Goal: Information Seeking & Learning: Learn about a topic

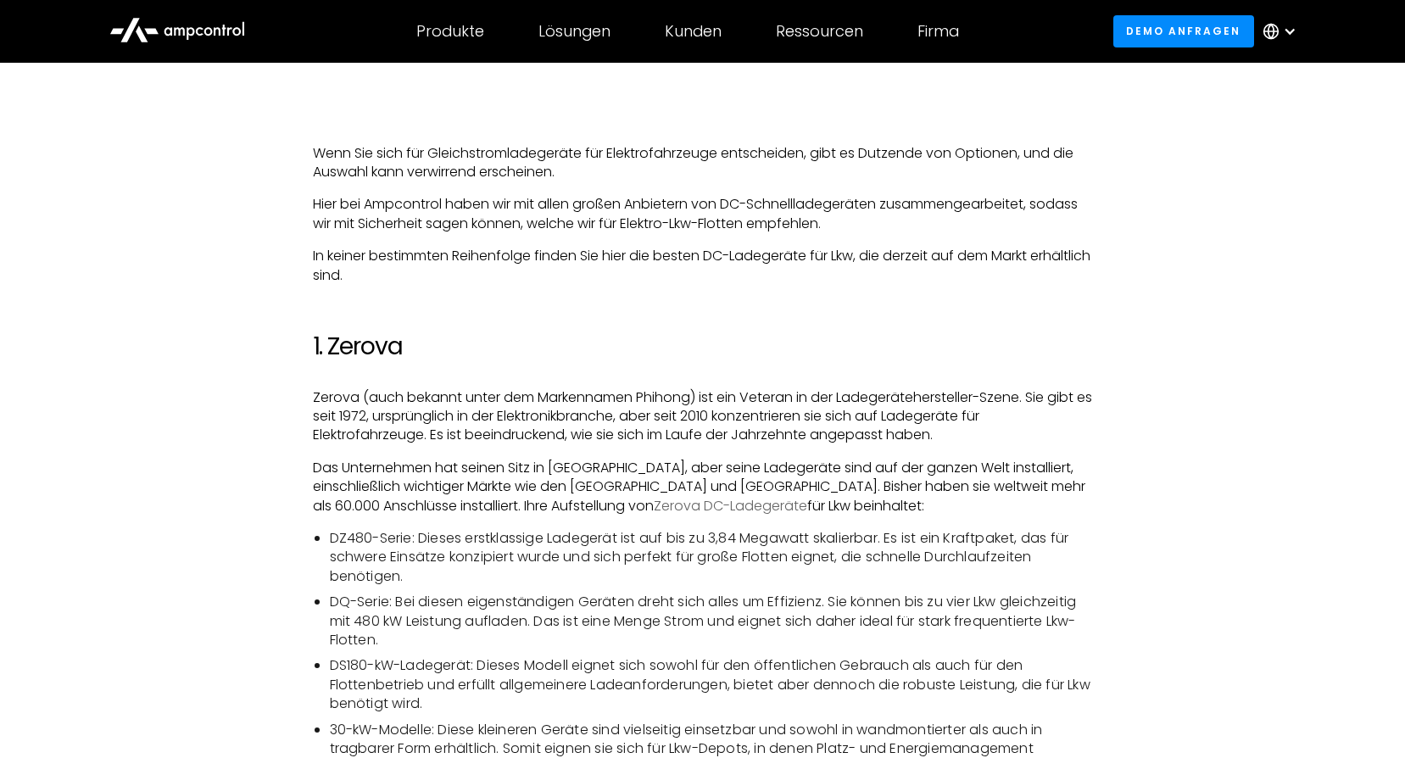
scroll to position [932, 0]
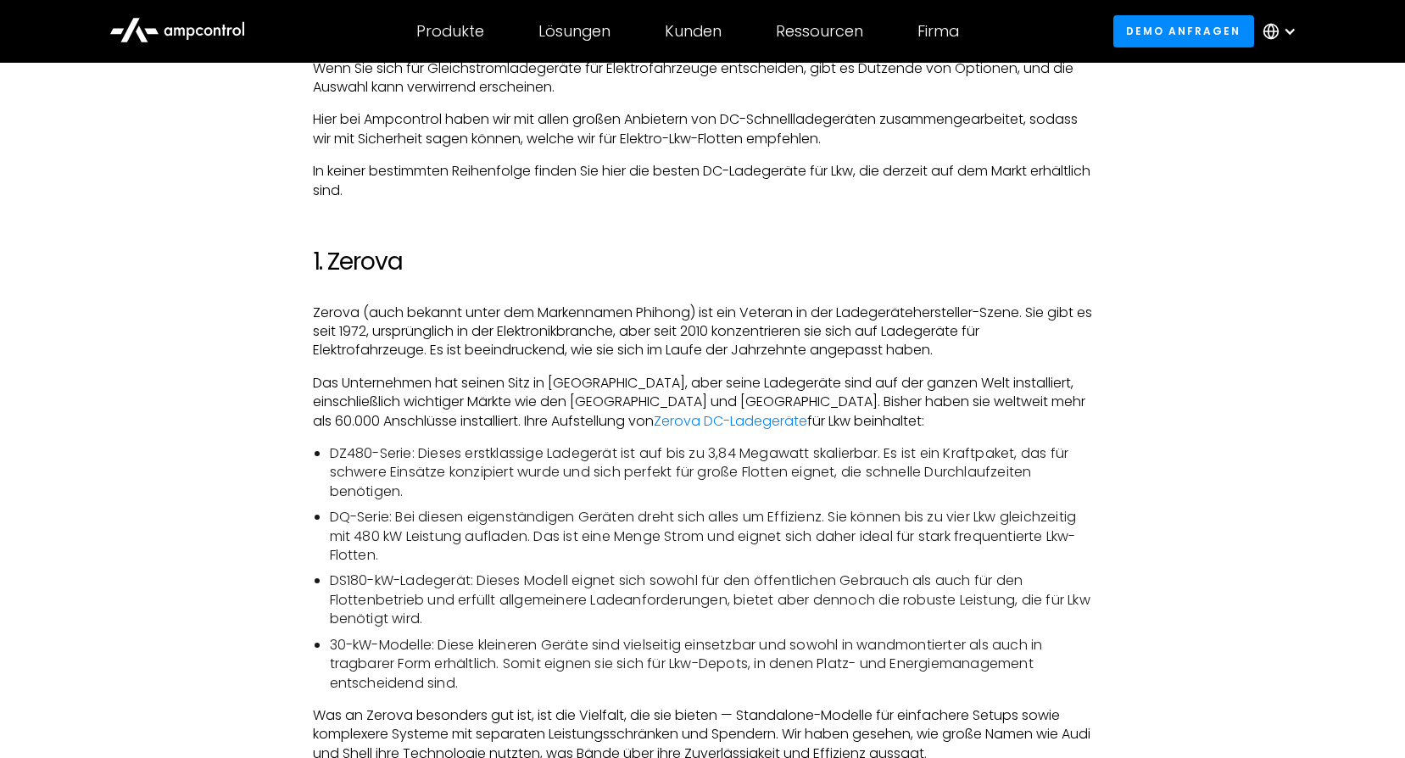
drag, startPoint x: 568, startPoint y: 506, endPoint x: 503, endPoint y: 523, distance: 67.4
click at [503, 523] on li "DQ-Serie: Bei diesen eigenständigen Geräten dreht sich alles um Effizienz. Sie …" at bounding box center [711, 536] width 763 height 57
drag, startPoint x: 503, startPoint y: 523, endPoint x: 818, endPoint y: 467, distance: 320.2
click at [818, 467] on li "DZ480-Serie: Dieses erstklassige Ladegerät ist auf bis zu 3,84 Megawatt skalier…" at bounding box center [711, 472] width 763 height 57
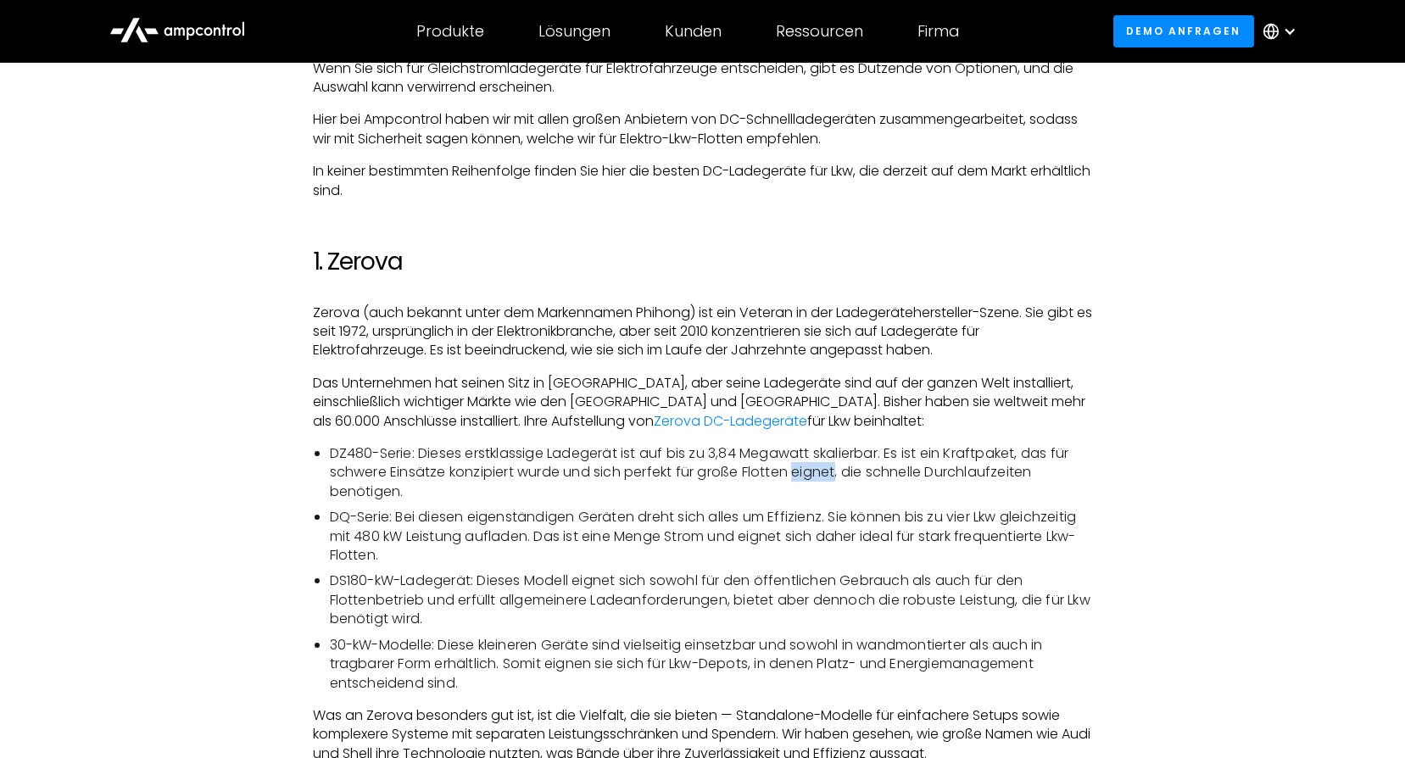
click at [818, 467] on li "DZ480-Serie: Dieses erstklassige Ladegerät ist auf bis zu 3,84 Megawatt skalier…" at bounding box center [711, 472] width 763 height 57
drag, startPoint x: 818, startPoint y: 467, endPoint x: 781, endPoint y: 460, distance: 37.9
click at [781, 460] on li "DZ480-Serie: Dieses erstklassige Ladegerät ist auf bis zu 3,84 Megawatt skalier…" at bounding box center [711, 472] width 763 height 57
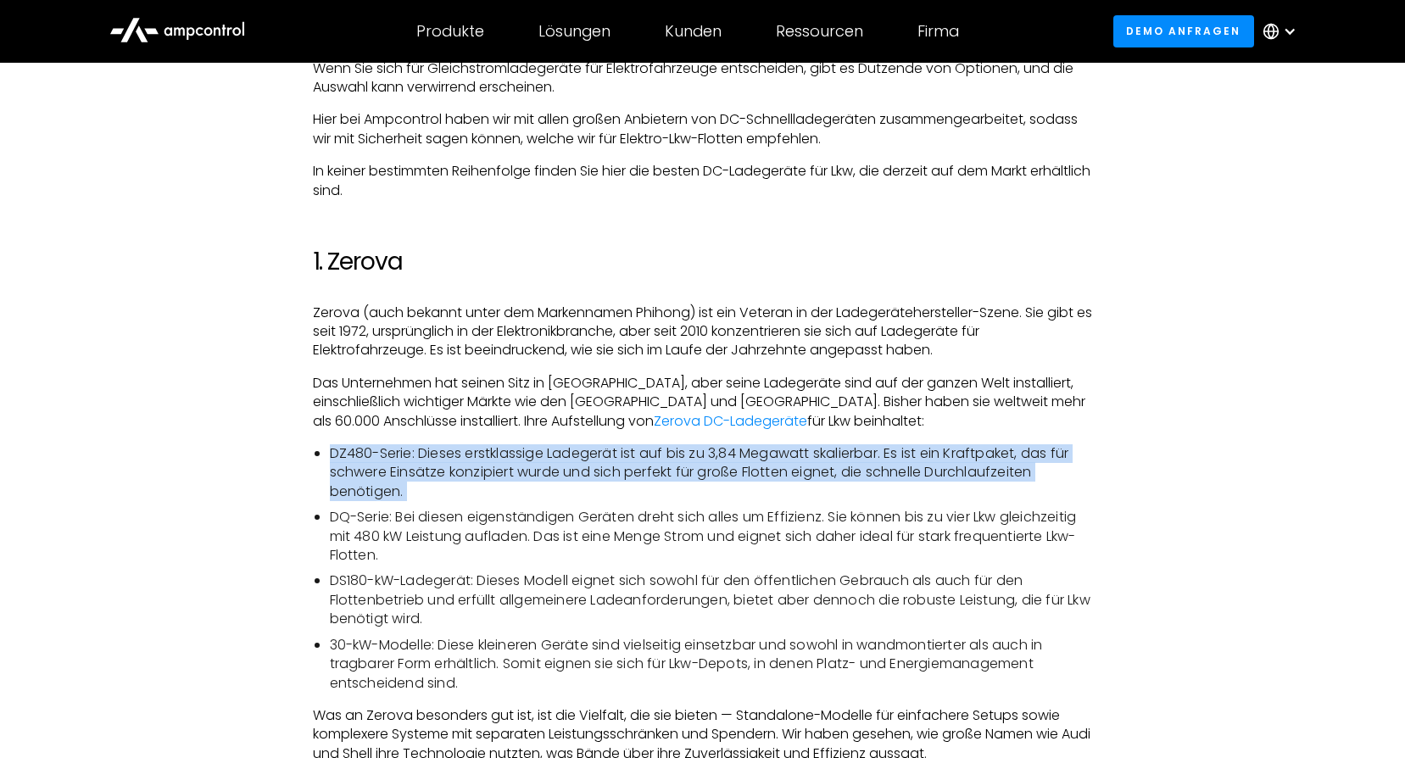
click at [781, 460] on li "DZ480-Serie: Dieses erstklassige Ladegerät ist auf bis zu 3,84 Megawatt skalier…" at bounding box center [711, 472] width 763 height 57
click at [780, 460] on li "DZ480-Serie: Dieses erstklassige Ladegerät ist auf bis zu 3,84 Megawatt skalier…" at bounding box center [711, 472] width 763 height 57
drag, startPoint x: 780, startPoint y: 460, endPoint x: 750, endPoint y: 459, distance: 29.7
click at [751, 459] on li "DZ480-Serie: Dieses erstklassige Ladegerät ist auf bis zu 3,84 Megawatt skalier…" at bounding box center [711, 472] width 763 height 57
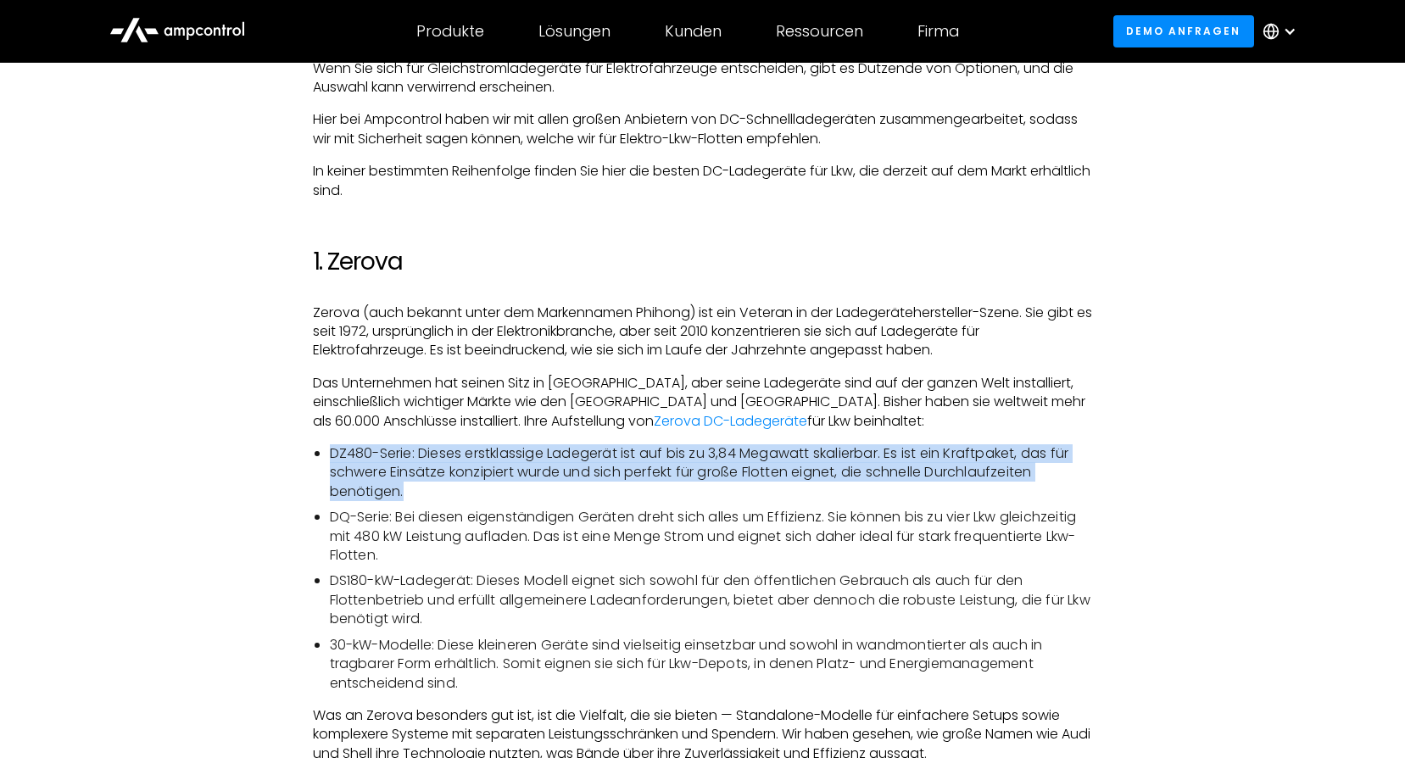
drag, startPoint x: 325, startPoint y: 453, endPoint x: 983, endPoint y: 486, distance: 659.4
click at [983, 486] on ul "DZ480-Serie: Dieses erstklassige Ladegerät ist auf bis zu 3,84 Megawatt skalier…" at bounding box center [703, 568] width 780 height 248
click at [375, 478] on li "DZ480-Serie: Dieses erstklassige Ladegerät ist auf bis zu 3,84 Megawatt skalier…" at bounding box center [711, 472] width 763 height 57
drag, startPoint x: 409, startPoint y: 492, endPoint x: 324, endPoint y: 448, distance: 95.9
click at [324, 448] on ul "DZ480-Serie: Dieses erstklassige Ladegerät ist auf bis zu 3,84 Megawatt skalier…" at bounding box center [703, 568] width 780 height 248
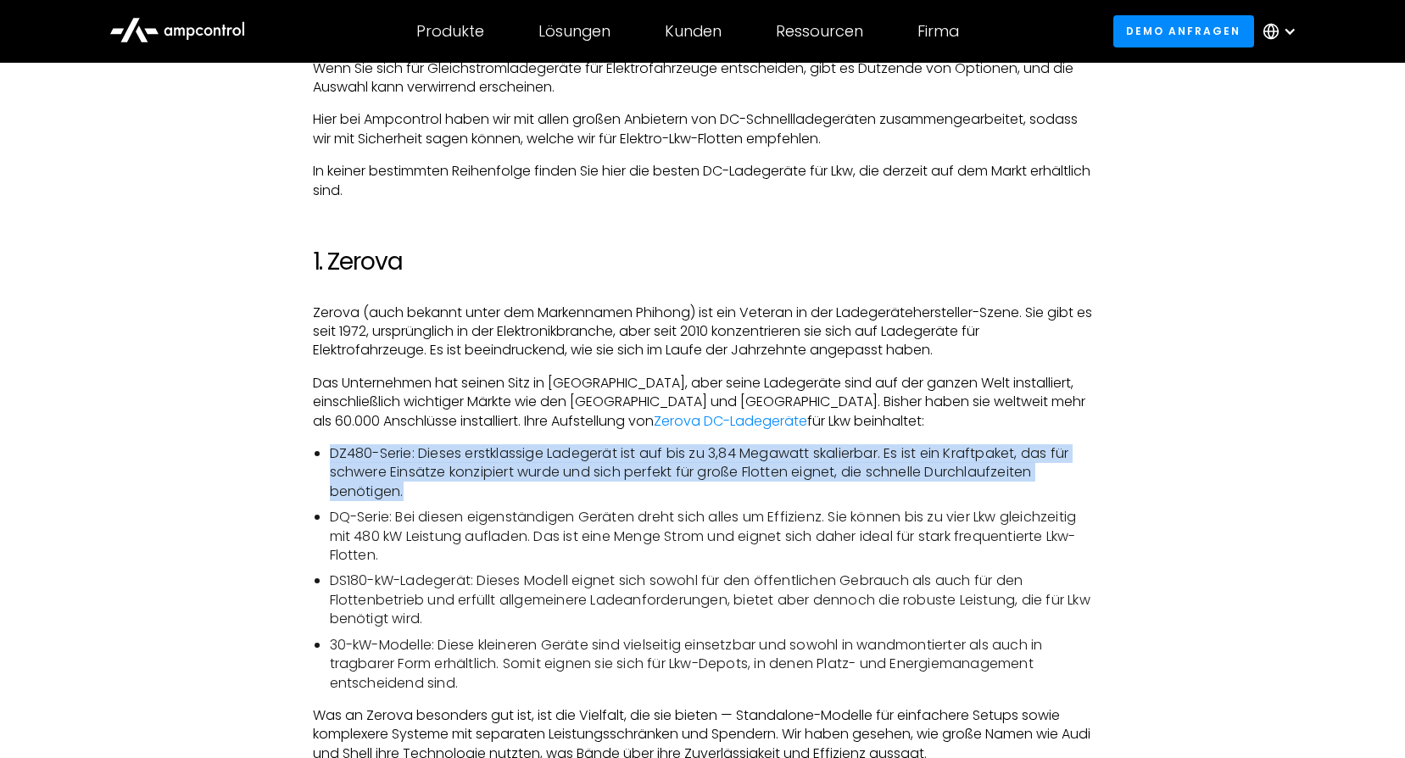
click at [850, 459] on li "DZ480-Serie: Dieses erstklassige Ladegerät ist auf bis zu 3,84 Megawatt skalier…" at bounding box center [711, 472] width 763 height 57
click at [850, 458] on li "DZ480-Serie: Dieses erstklassige Ladegerät ist auf bis zu 3,84 Megawatt skalier…" at bounding box center [711, 472] width 763 height 57
drag, startPoint x: 850, startPoint y: 458, endPoint x: 798, endPoint y: 451, distance: 53.0
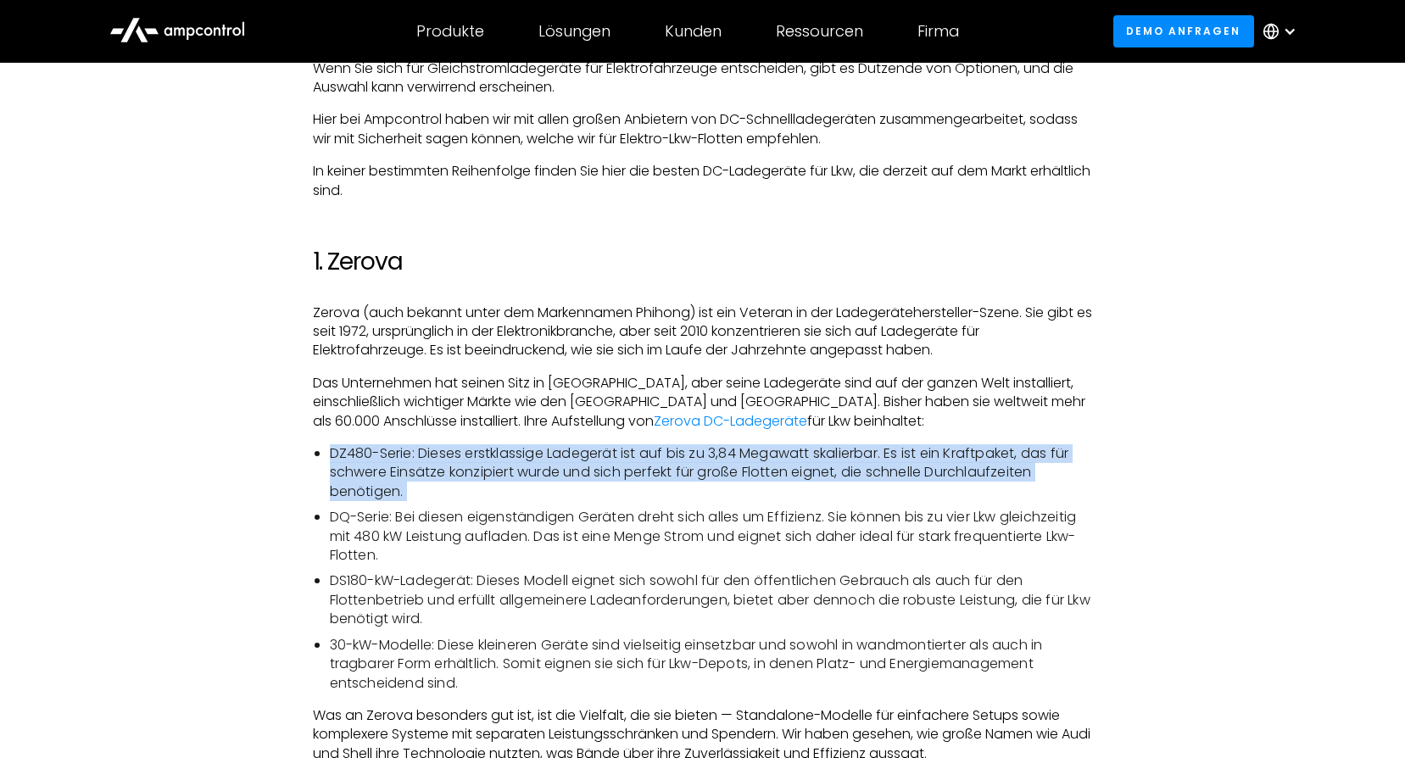
click at [799, 451] on li "DZ480-Serie: Dieses erstklassige Ladegerät ist auf bis zu 3,84 Megawatt skalier…" at bounding box center [711, 472] width 763 height 57
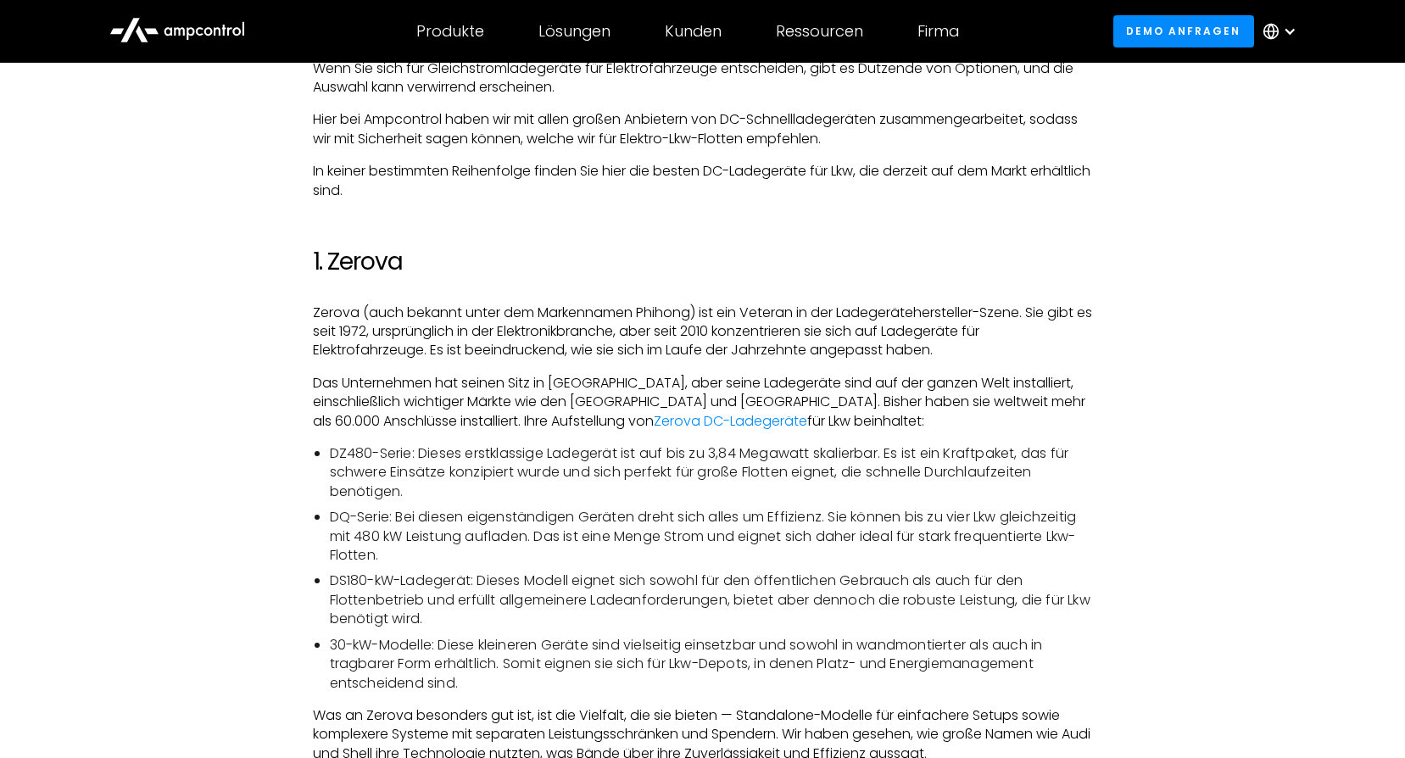
click at [817, 398] on p "Das Unternehmen hat seinen Sitz in [GEOGRAPHIC_DATA], aber seine Ladegeräte sin…" at bounding box center [703, 402] width 780 height 57
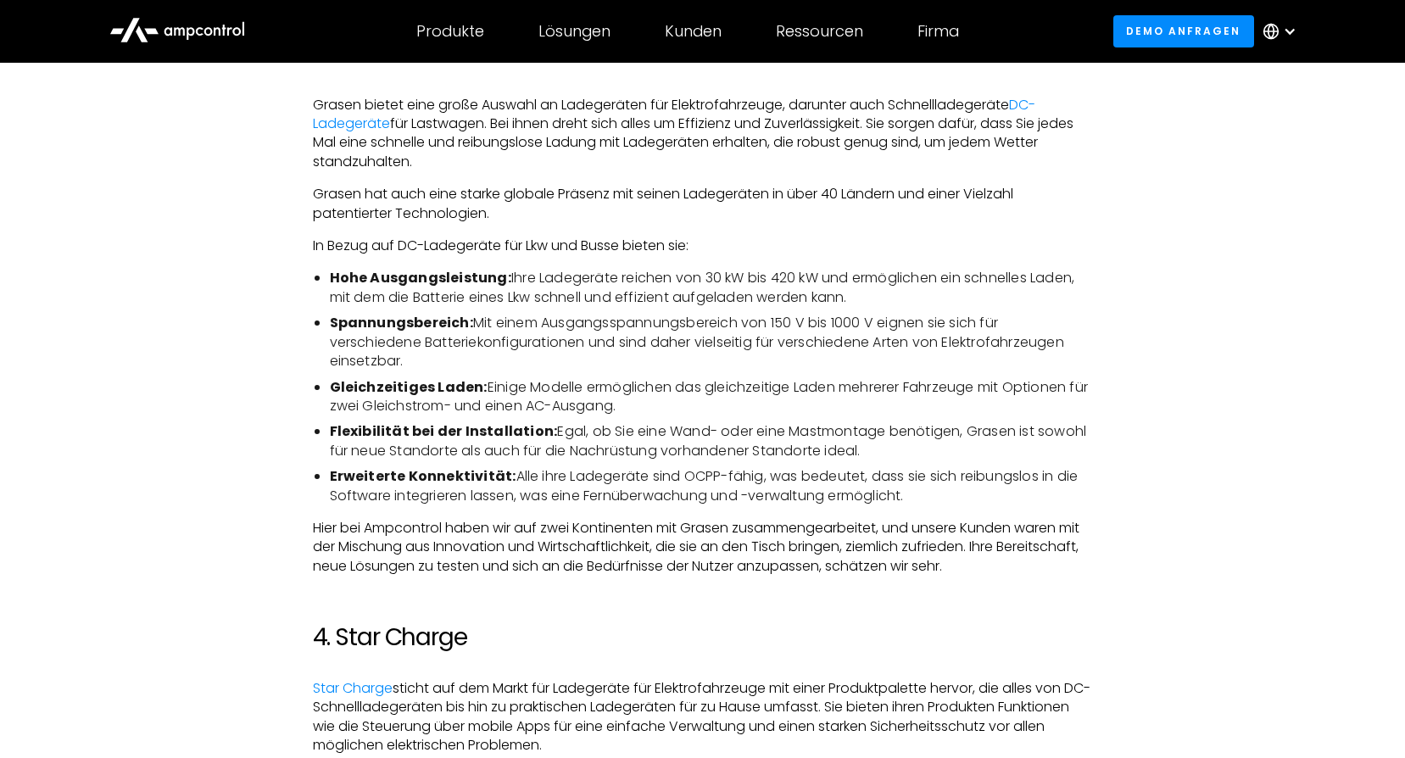
scroll to position [2373, 0]
